Goal: Task Accomplishment & Management: Complete application form

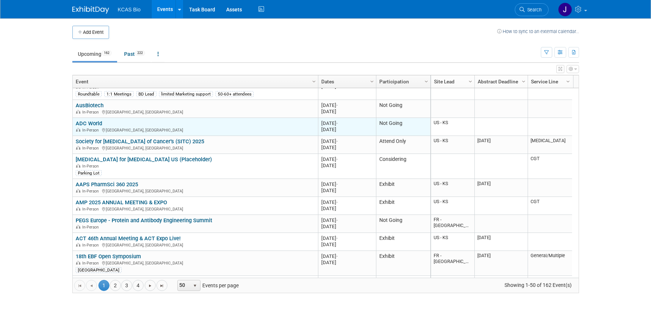
scroll to position [529, 0]
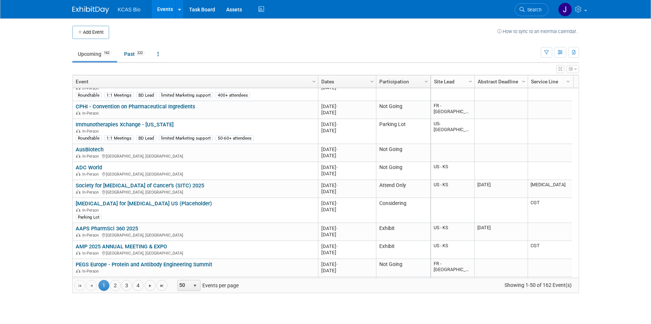
click at [89, 10] on img at bounding box center [90, 9] width 37 height 7
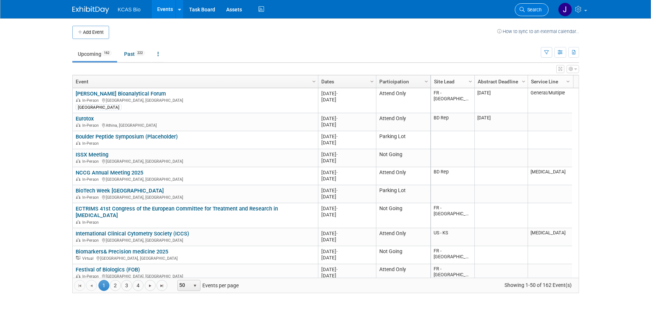
click at [531, 8] on span "Search" at bounding box center [533, 10] width 17 height 6
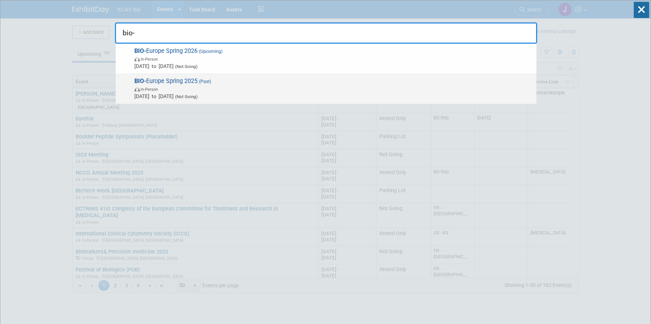
type input "bio-"
click at [172, 83] on span "BIO- Europe Spring 2025 (Past) In-Person Mar 17, 2025 to Mar 19, 2025 (Not Goin…" at bounding box center [332, 88] width 400 height 22
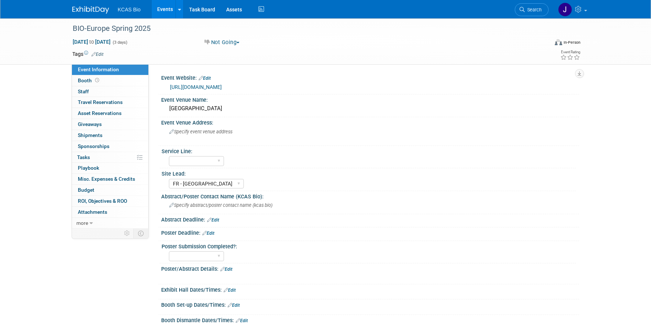
select select "FR - [GEOGRAPHIC_DATA]"
click at [222, 86] on link "https://informaconnect.com/bioeurope-spring/" at bounding box center [196, 87] width 52 height 6
click at [88, 82] on span "Booth" at bounding box center [89, 80] width 23 height 6
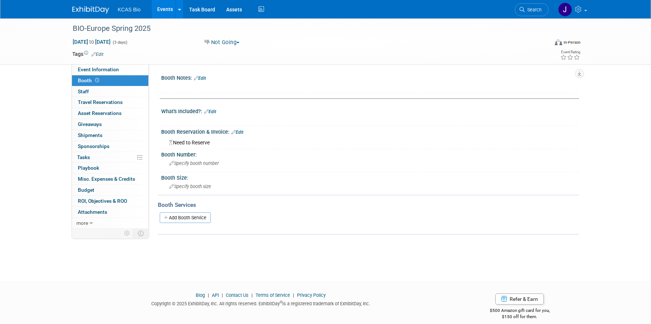
click at [83, 8] on img at bounding box center [90, 9] width 37 height 7
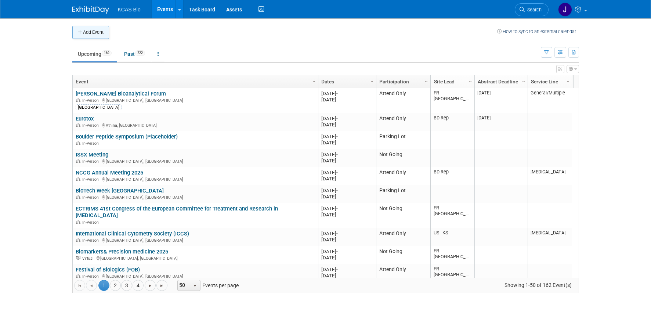
click at [80, 32] on icon "button" at bounding box center [80, 32] width 5 height 5
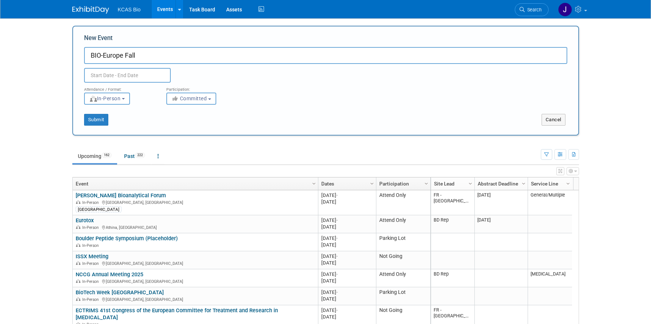
type input "BIO-Europe Fall"
click at [130, 72] on input "text" at bounding box center [127, 75] width 87 height 15
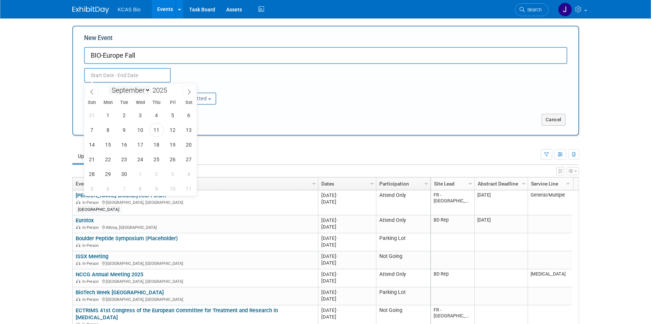
click at [146, 90] on select "January February March April May June July August September October November De…" at bounding box center [129, 90] width 42 height 9
select select "10"
click at [108, 86] on select "January February March April May June July August September October November De…" at bounding box center [129, 90] width 42 height 9
click at [111, 131] on span "3" at bounding box center [108, 130] width 14 height 14
click at [143, 133] on span "5" at bounding box center [140, 130] width 14 height 14
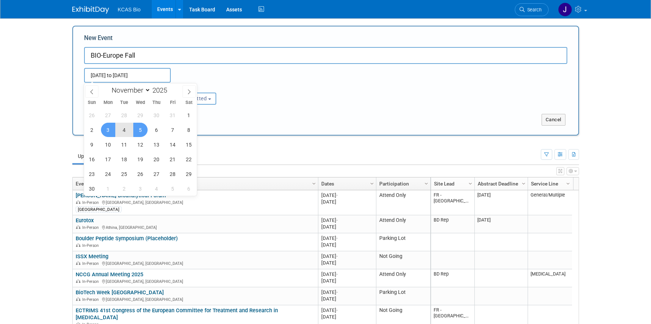
type input "[DATE] to [DATE]"
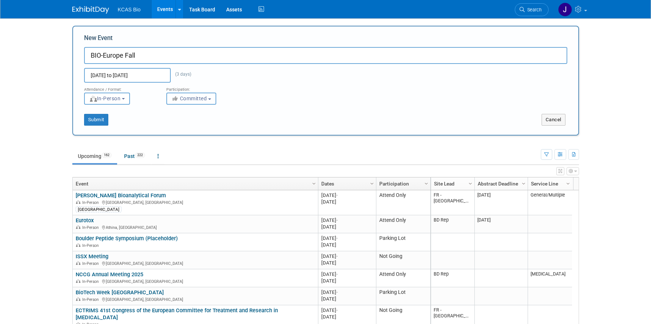
click at [196, 101] on span "Committed" at bounding box center [189, 98] width 36 height 6
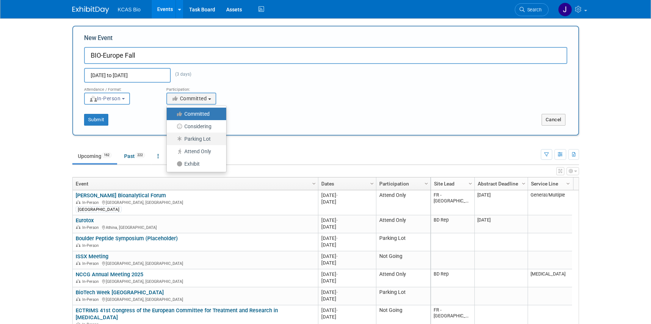
click at [197, 137] on label "Parking Lot" at bounding box center [194, 139] width 48 height 10
click at [173, 137] on input "Parking Lot" at bounding box center [170, 139] width 5 height 5
select select "101"
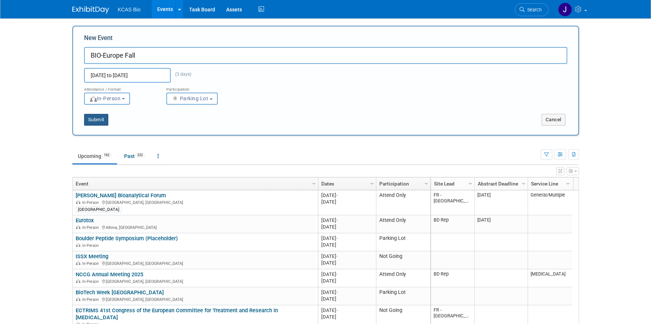
click at [95, 118] on button "Submit" at bounding box center [96, 120] width 24 height 12
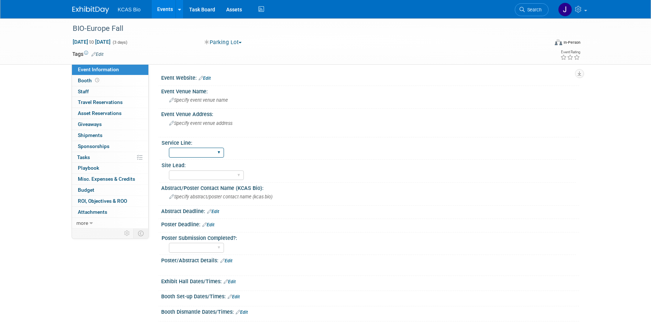
click at [201, 153] on select "[MEDICAL_DATA] LC-MS/MS BioPharma Dose Form CGT General/Multiple" at bounding box center [196, 153] width 55 height 10
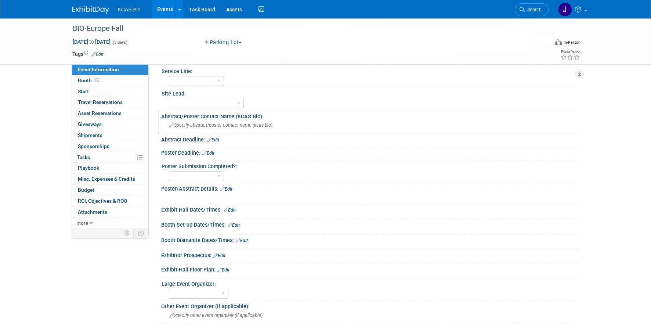
scroll to position [226, 0]
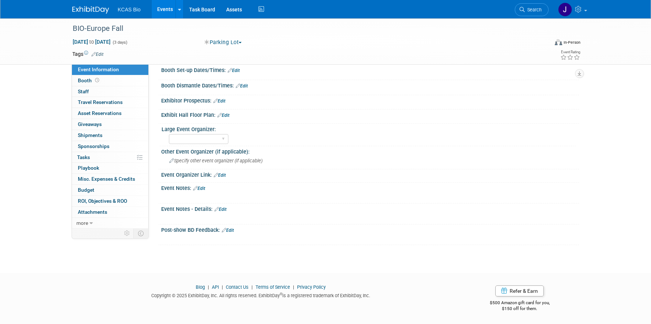
click at [224, 174] on link "Edit" at bounding box center [220, 175] width 12 height 5
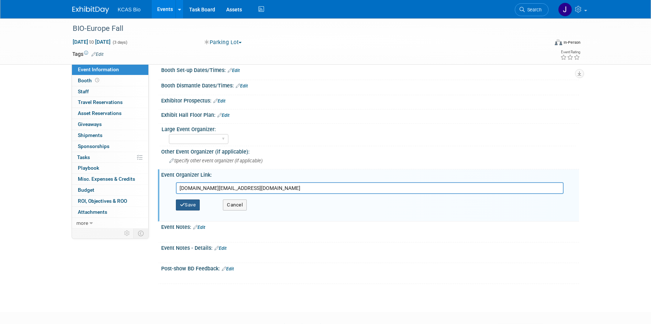
type input "[DOMAIN_NAME][EMAIL_ADDRESS][DOMAIN_NAME]"
click at [187, 205] on button "Save" at bounding box center [188, 204] width 24 height 11
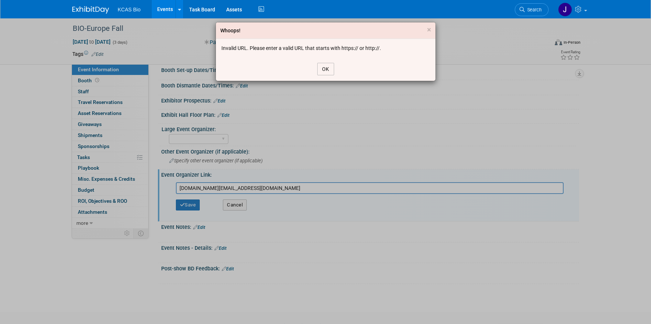
drag, startPoint x: 326, startPoint y: 68, endPoint x: 315, endPoint y: 117, distance: 50.1
click at [326, 68] on button "OK" at bounding box center [325, 69] width 17 height 12
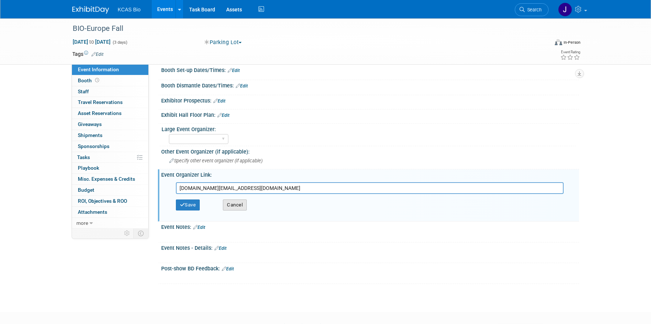
click at [238, 203] on button "Cancel" at bounding box center [235, 204] width 24 height 11
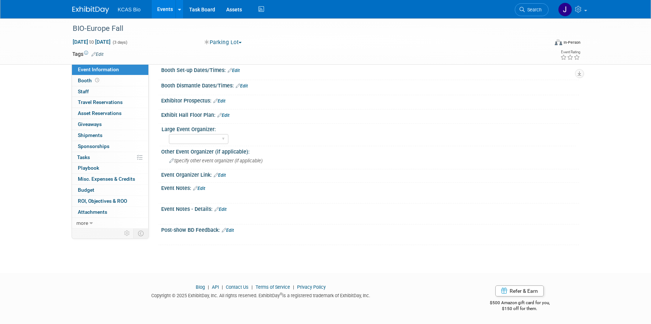
click at [203, 187] on link "Edit" at bounding box center [199, 188] width 12 height 5
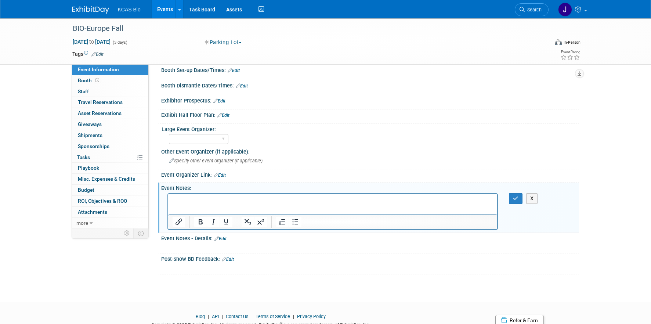
scroll to position [0, 0]
drag, startPoint x: 521, startPoint y: 199, endPoint x: 517, endPoint y: 197, distance: 3.8
click at [521, 198] on button "button" at bounding box center [516, 198] width 14 height 11
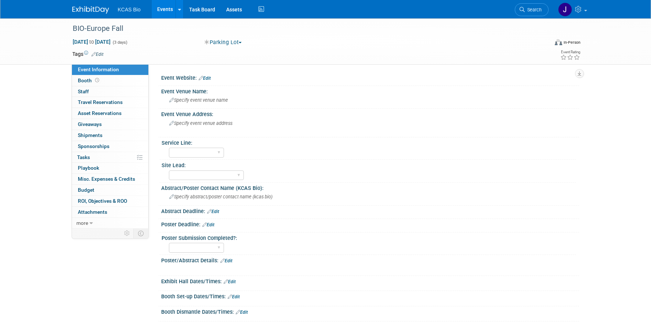
click at [225, 43] on button "Parking Lot" at bounding box center [223, 43] width 43 height 8
click at [301, 83] on div at bounding box center [370, 82] width 418 height 3
click at [209, 80] on link "Edit" at bounding box center [205, 78] width 12 height 5
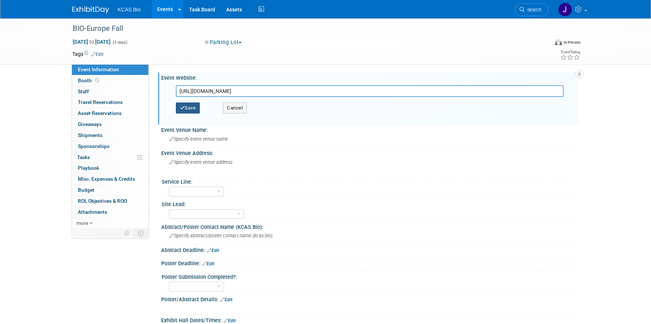
type input "[URL][DOMAIN_NAME]"
click at [187, 106] on button "Save" at bounding box center [188, 107] width 24 height 11
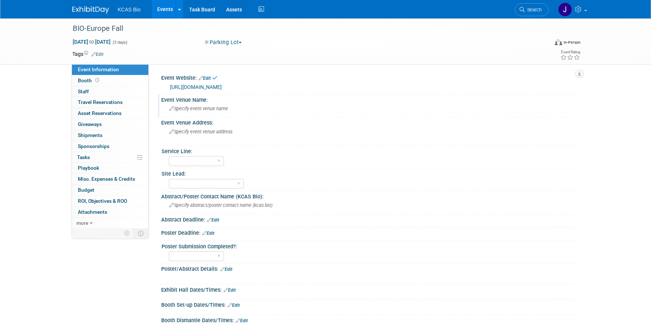
click at [192, 107] on span "Specify event venue name" at bounding box center [198, 109] width 59 height 6
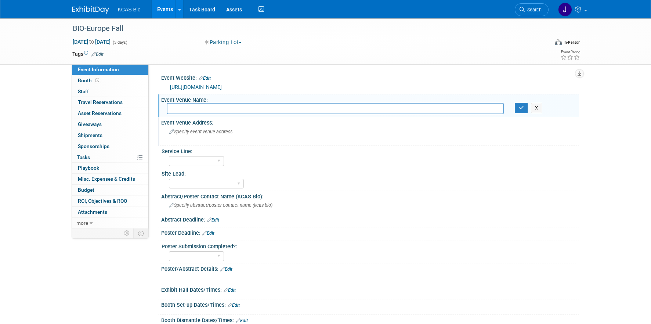
click at [206, 132] on span "Specify event venue address" at bounding box center [200, 132] width 63 height 6
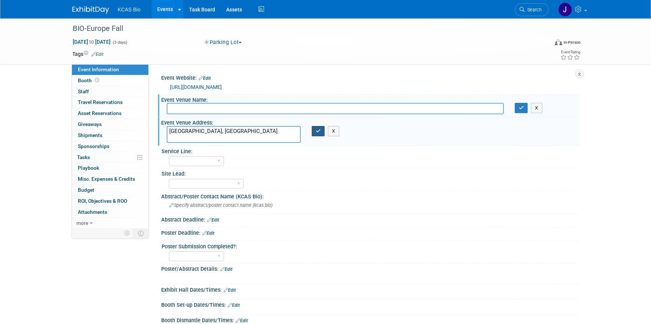
type textarea "[GEOGRAPHIC_DATA], [GEOGRAPHIC_DATA]"
click at [318, 128] on icon "button" at bounding box center [318, 130] width 5 height 5
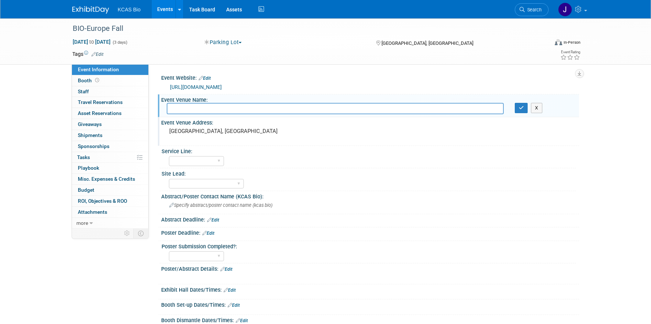
click at [604, 96] on div "BIO-Europe Fall [DATE] to [DATE] (3 days) [DATE] to [DATE] Parking Lot Committe…" at bounding box center [325, 259] width 651 height 483
click at [225, 43] on button "Parking Lot" at bounding box center [223, 43] width 43 height 8
click at [296, 24] on div "BIO-Europe Fall" at bounding box center [303, 28] width 467 height 13
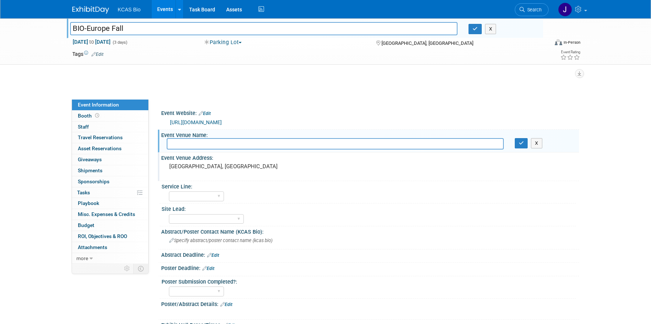
click at [26, 47] on div "BIO-Europe Fall BIO-Europe Fall X [DATE] to [DATE] (3 days) [DATE] to [DATE] Pa…" at bounding box center [325, 41] width 651 height 46
click at [478, 28] on button "button" at bounding box center [474, 29] width 13 height 10
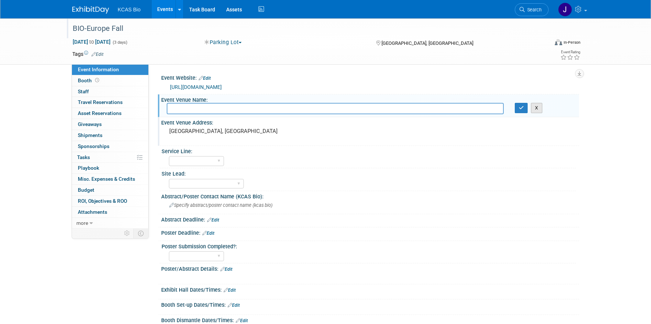
click at [536, 106] on button "X" at bounding box center [536, 108] width 11 height 10
